Goal: Task Accomplishment & Management: Use online tool/utility

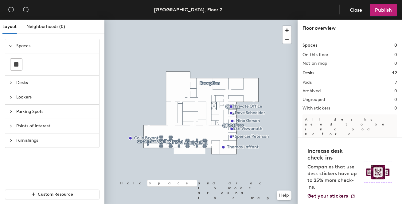
click at [234, 20] on div at bounding box center [200, 20] width 193 height 0
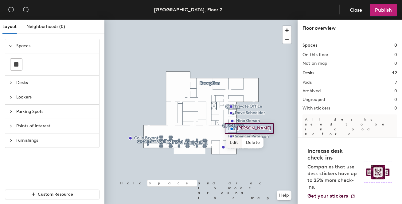
click at [236, 141] on span "Edit" at bounding box center [234, 143] width 16 height 10
click at [263, 129] on input "[PERSON_NAME]" at bounding box center [253, 128] width 36 height 9
type input "S"
type input "Private Office"
click at [249, 143] on span "Done" at bounding box center [252, 143] width 18 height 10
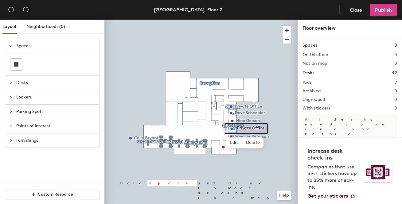
click at [380, 9] on span "Publish" at bounding box center [383, 10] width 17 height 6
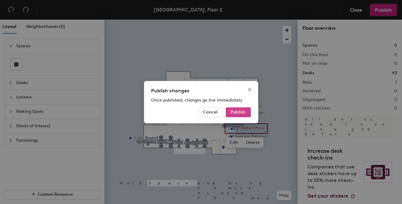
click at [238, 111] on span "Publish" at bounding box center [238, 112] width 15 height 5
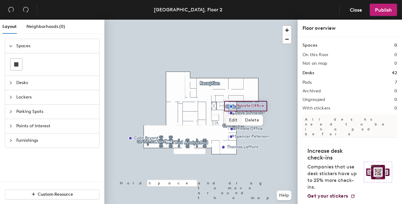
click at [231, 120] on span "Edit" at bounding box center [233, 120] width 16 height 10
click at [265, 106] on input "Private Office" at bounding box center [254, 106] width 39 height 9
type input "P"
type input "Mother's Room"
click at [250, 119] on span "Done" at bounding box center [249, 120] width 18 height 10
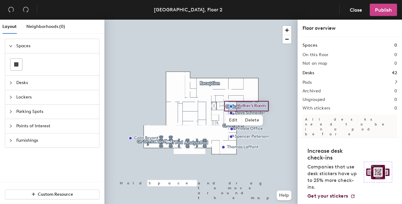
click at [381, 7] on span "Publish" at bounding box center [383, 10] width 17 height 6
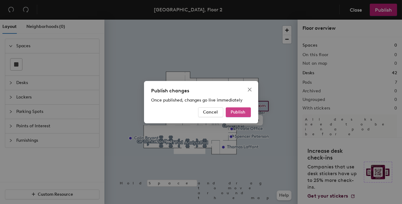
click at [235, 111] on span "Publish" at bounding box center [238, 112] width 15 height 5
